Goal: Information Seeking & Learning: Learn about a topic

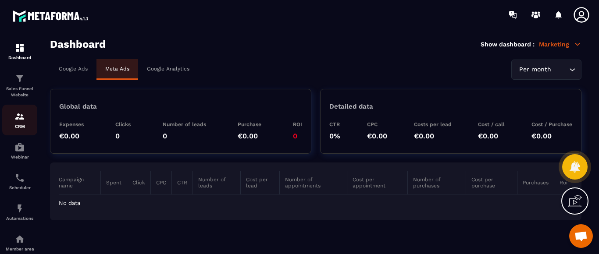
click at [16, 118] on img at bounding box center [19, 116] width 11 height 11
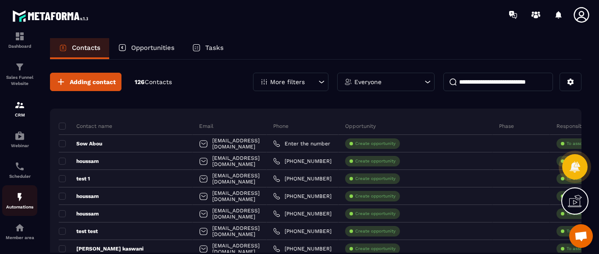
scroll to position [14, 0]
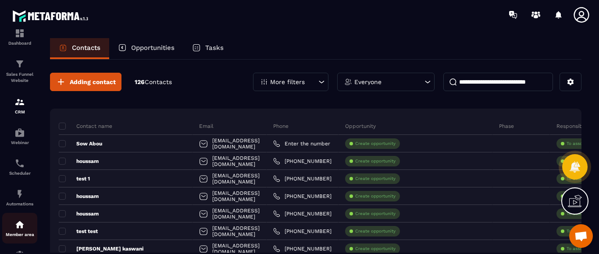
click at [19, 230] on img at bounding box center [19, 225] width 11 height 11
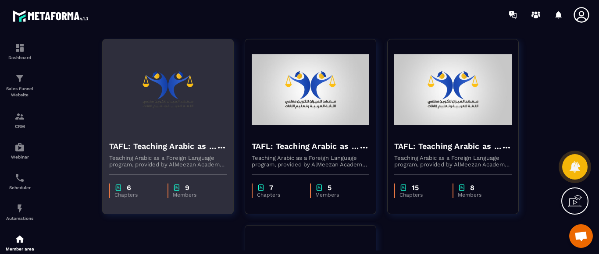
scroll to position [73, 0]
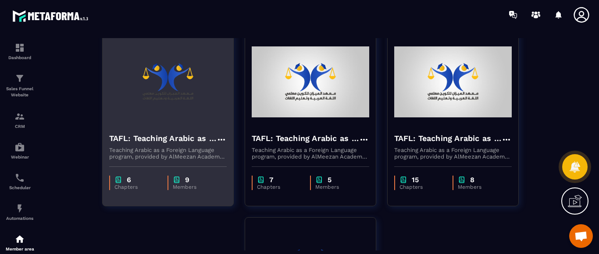
click at [158, 141] on h4 "TAFL: Teaching Arabic as a Foreign Language program - august" at bounding box center [162, 138] width 107 height 12
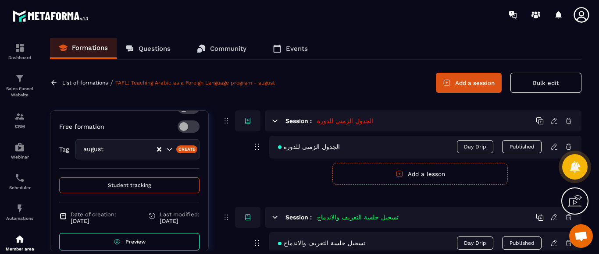
scroll to position [251, 0]
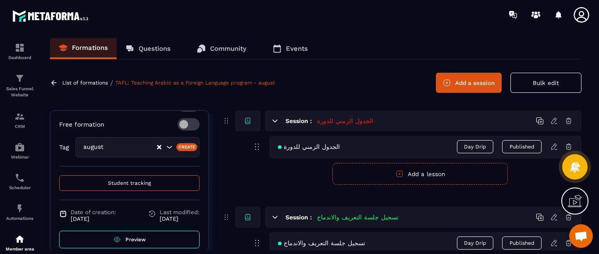
click at [129, 237] on span "Preview" at bounding box center [135, 240] width 20 height 6
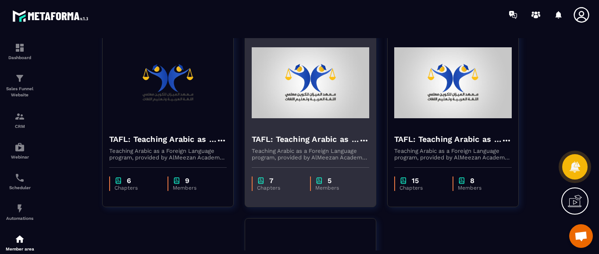
scroll to position [73, 0]
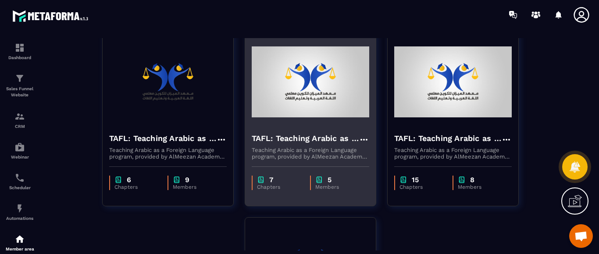
click at [331, 104] on img at bounding box center [311, 82] width 118 height 88
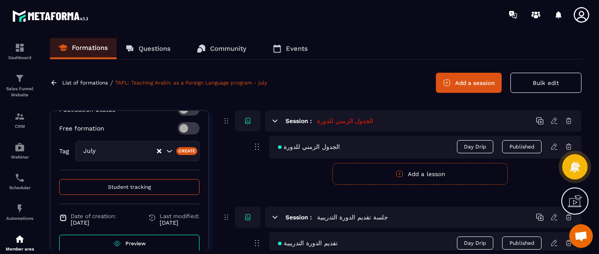
scroll to position [249, 0]
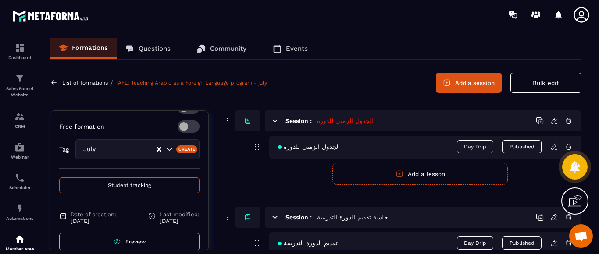
click at [133, 239] on span "Preview" at bounding box center [135, 242] width 20 height 6
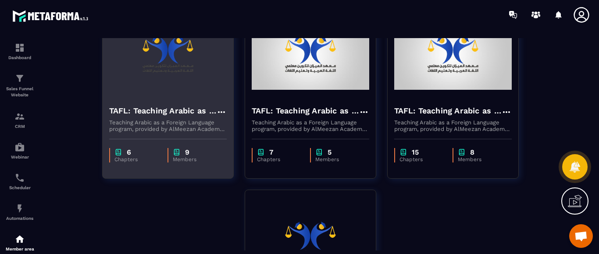
scroll to position [44, 0]
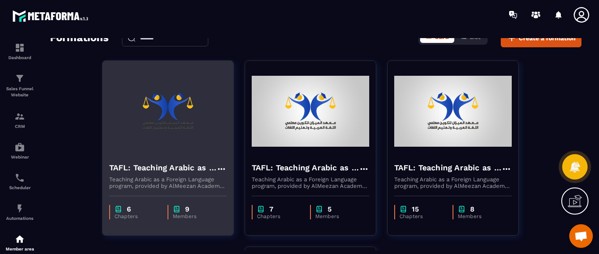
click at [172, 121] on img at bounding box center [168, 112] width 118 height 88
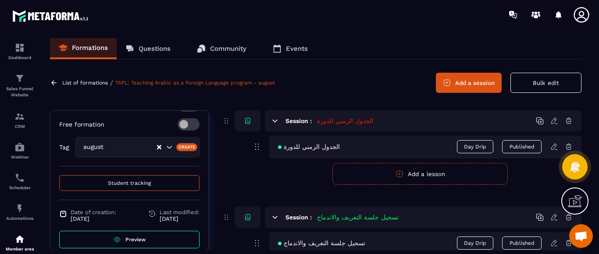
scroll to position [44, 0]
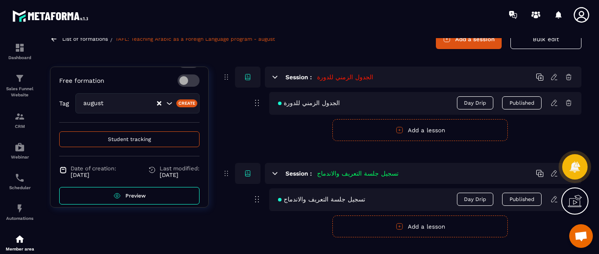
click at [134, 189] on link "Preview" at bounding box center [129, 196] width 140 height 18
